Goal: Find specific page/section: Find specific page/section

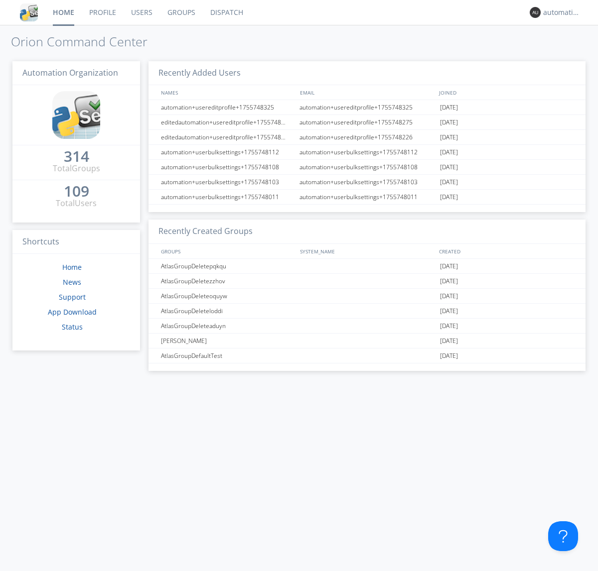
click at [226, 12] on link "Dispatch" at bounding box center [227, 12] width 48 height 25
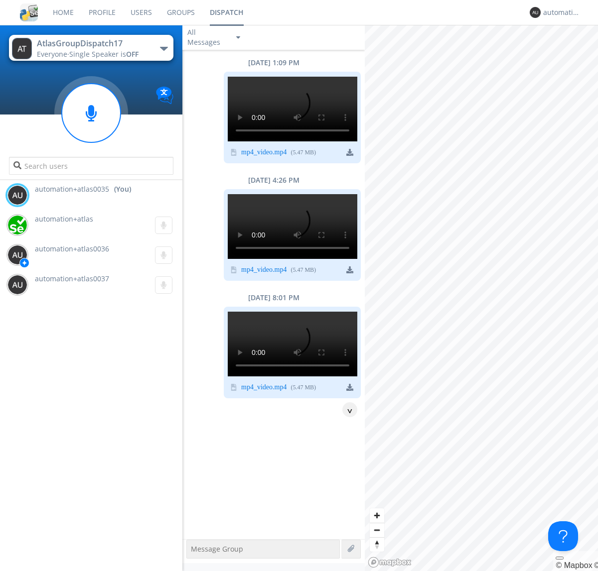
scroll to position [48, 0]
click at [163, 48] on div "button" at bounding box center [164, 49] width 8 height 4
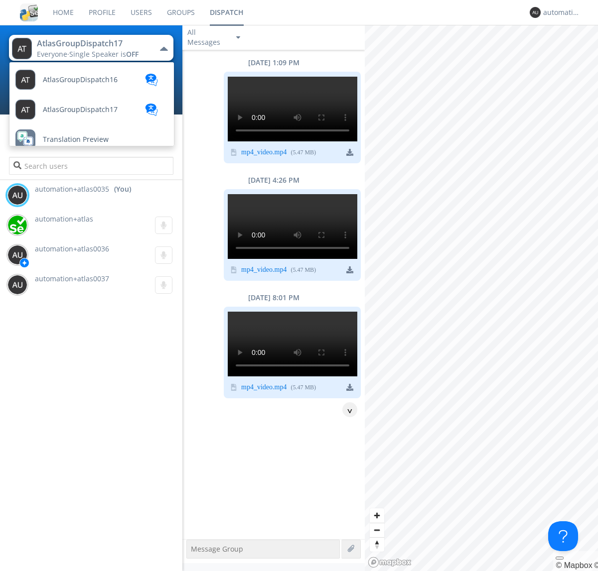
click at [79, 76] on span "AtlasGroupDispatch16" at bounding box center [80, 79] width 75 height 7
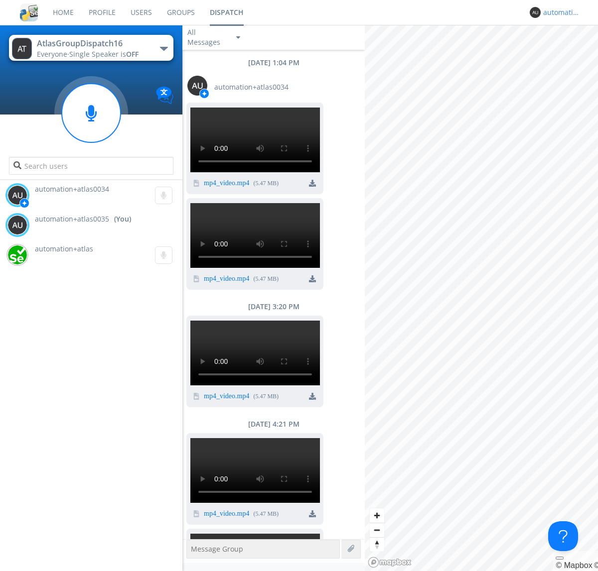
click at [559, 12] on div "automation+atlas0035" at bounding box center [561, 12] width 37 height 10
